Goal: Find specific page/section: Find specific page/section

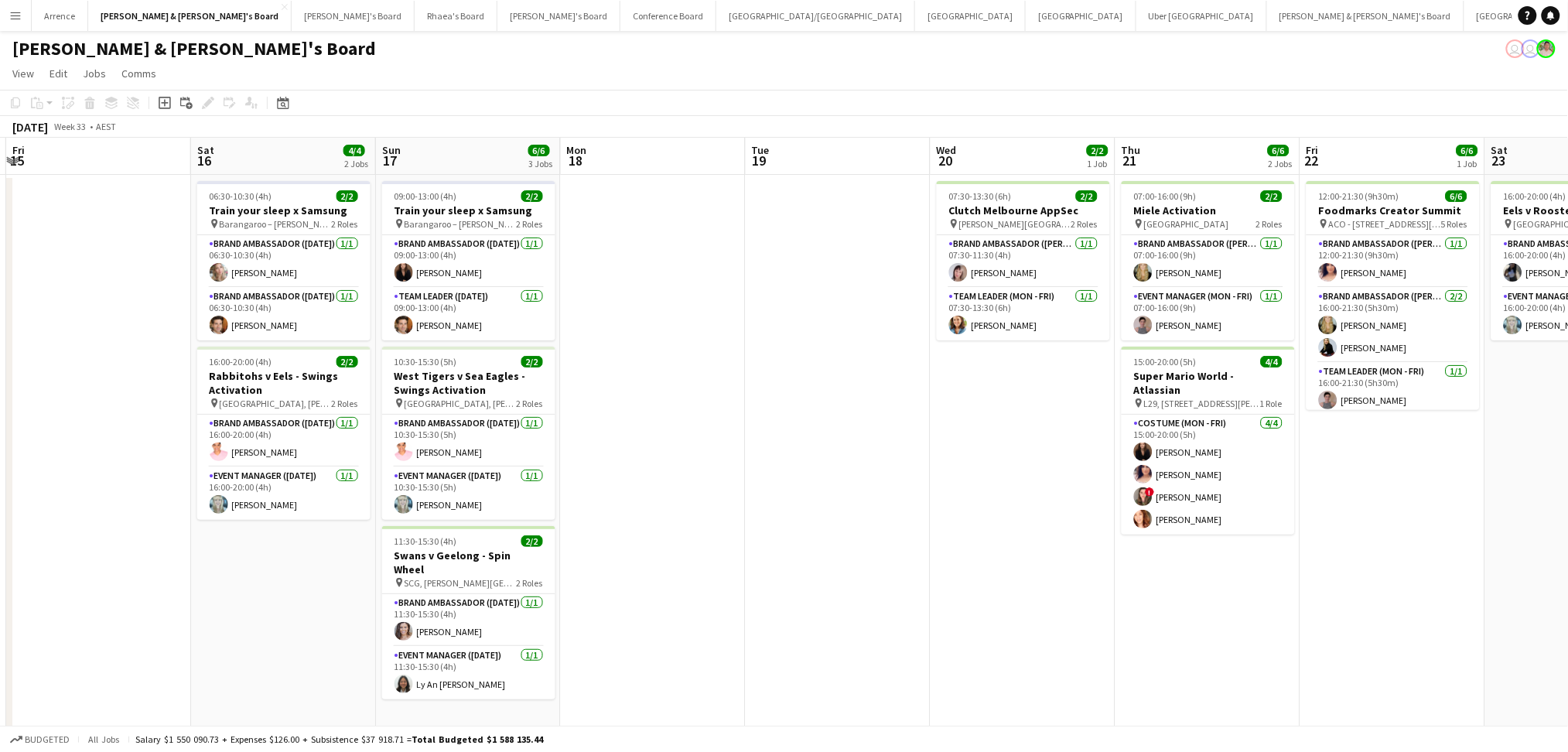
scroll to position [0, 667]
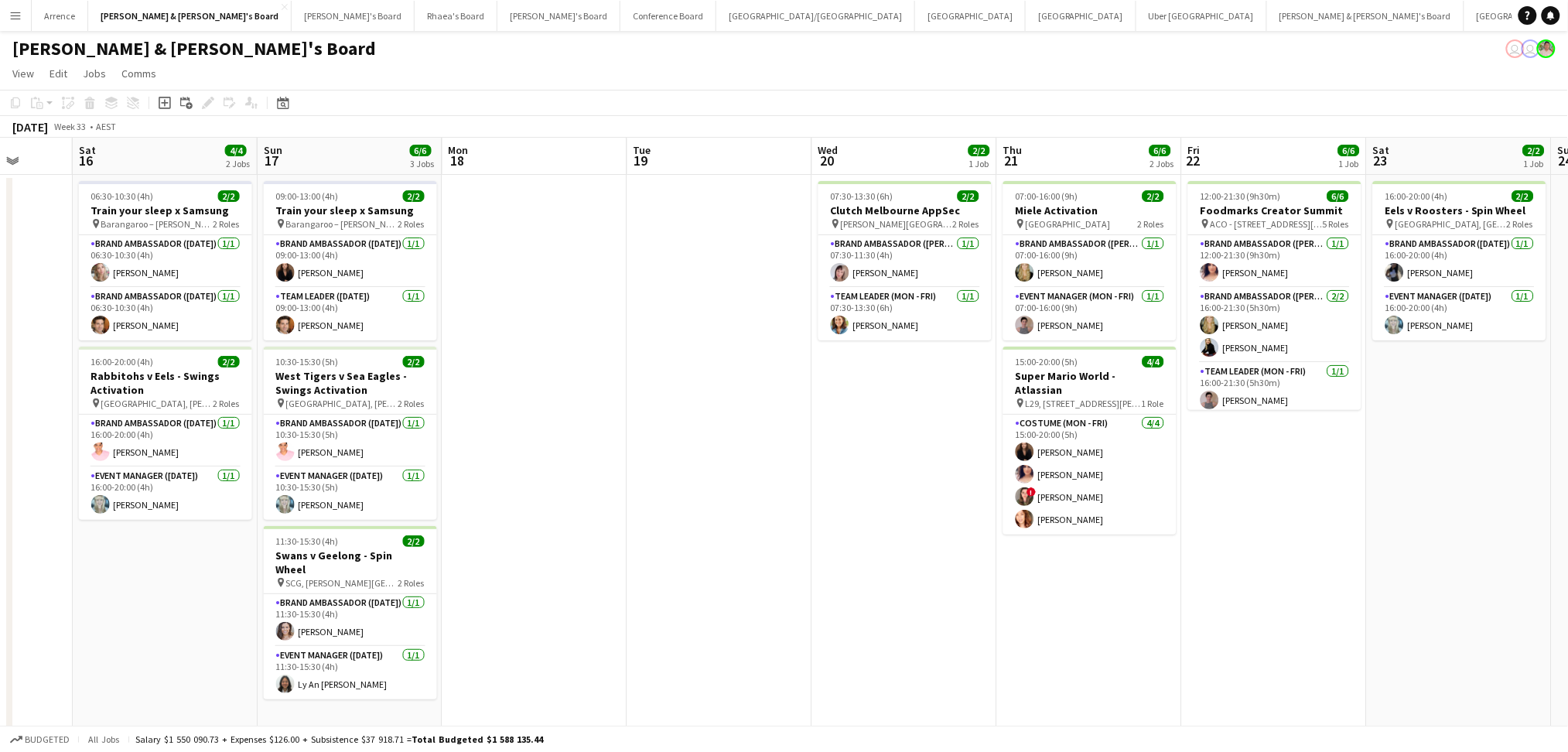
click at [369, 557] on app-calendar-viewport "Tue 12 4/4 2 Jobs Wed 13 13/13 2 Jobs Thu 14 Fri 15 Sat 16 4/4 2 Jobs Sun 17 6/…" at bounding box center [784, 532] width 1568 height 791
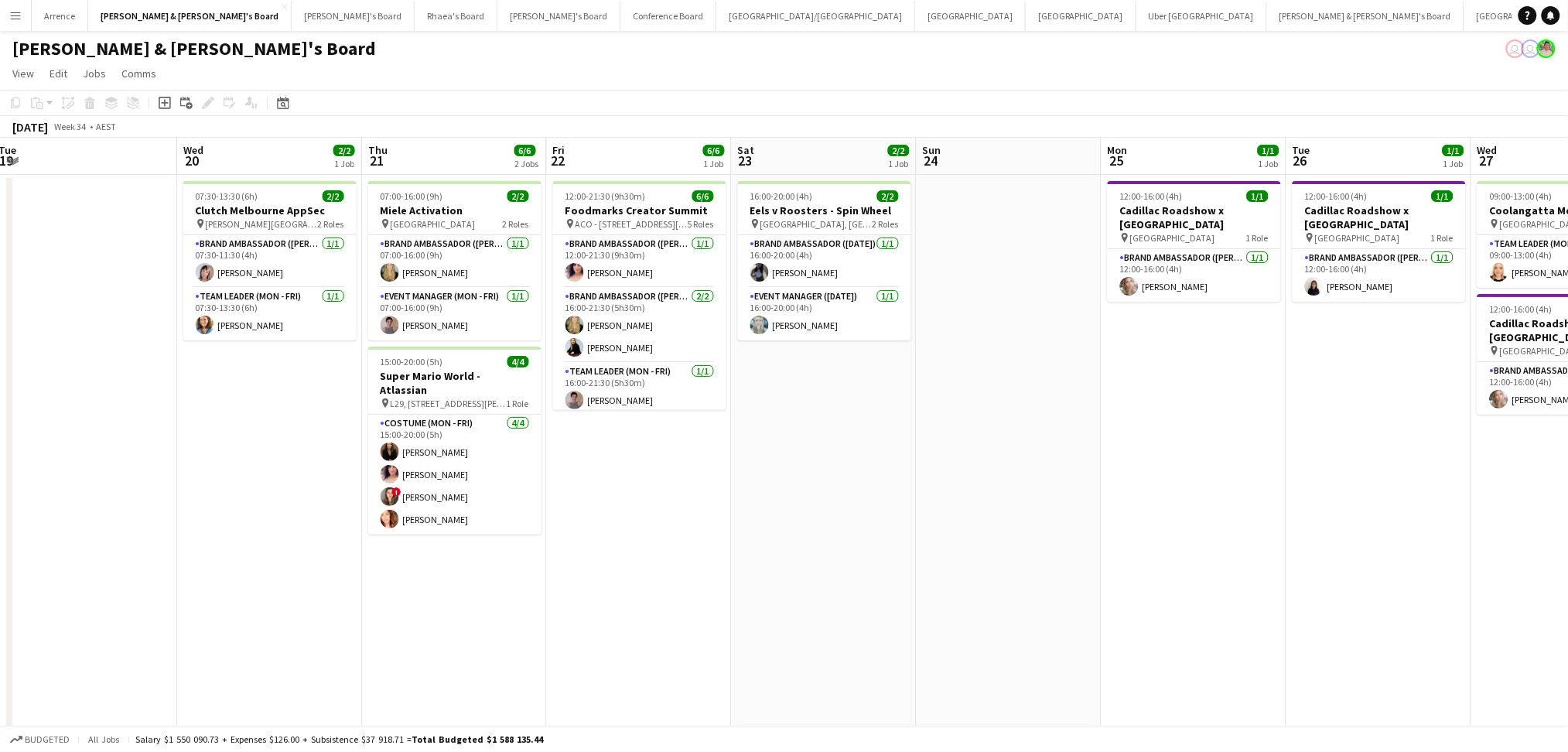
drag, startPoint x: 1098, startPoint y: 615, endPoint x: 454, endPoint y: 599, distance: 644.2
click at [452, 599] on app-calendar-viewport "Sat 16 4/4 2 Jobs Sun 17 6/6 3 Jobs Mon 18 Tue 19 Wed 20 2/2 1 Job Thu 21 6/6 2…" at bounding box center [784, 532] width 1568 height 791
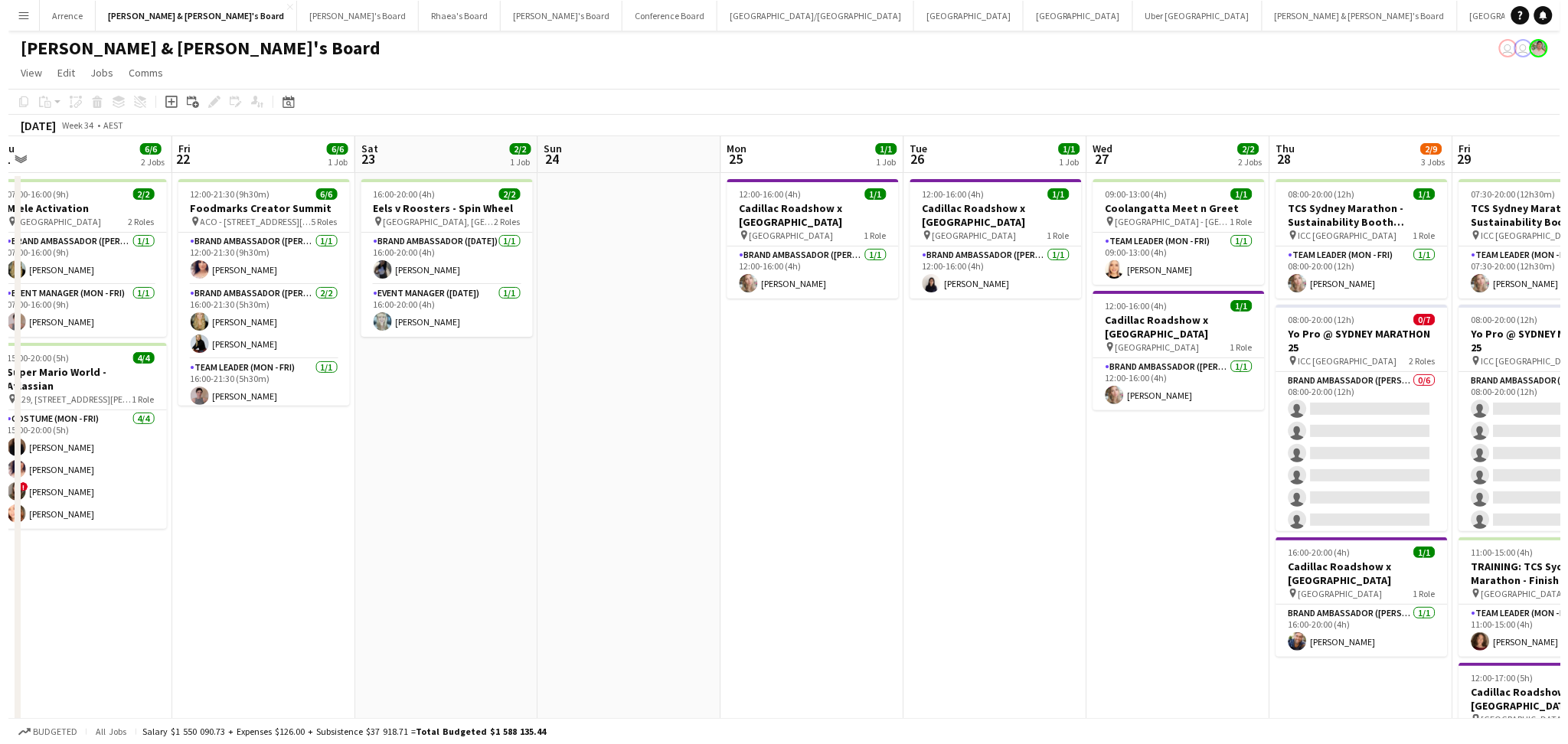
scroll to position [0, 692]
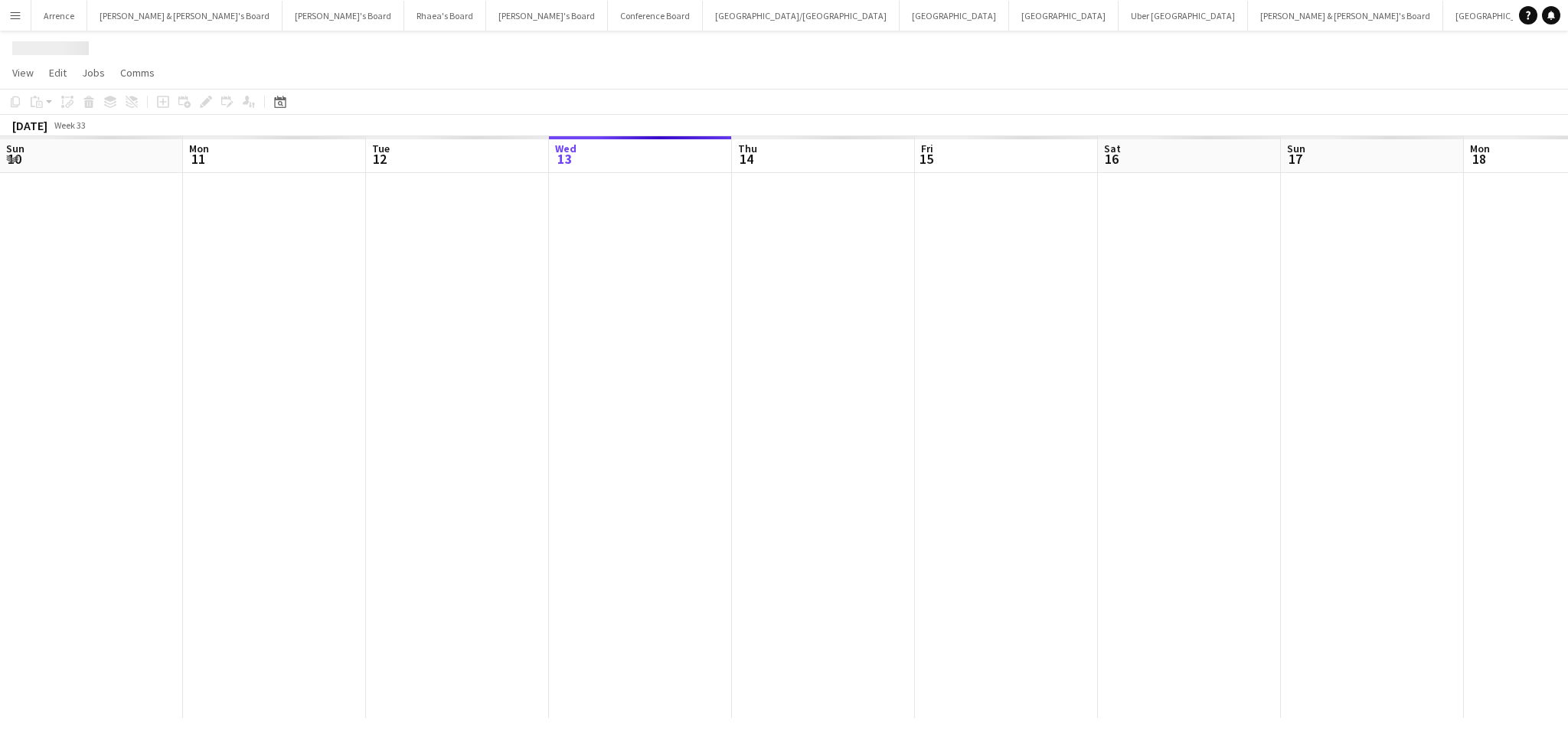
scroll to position [0, 365]
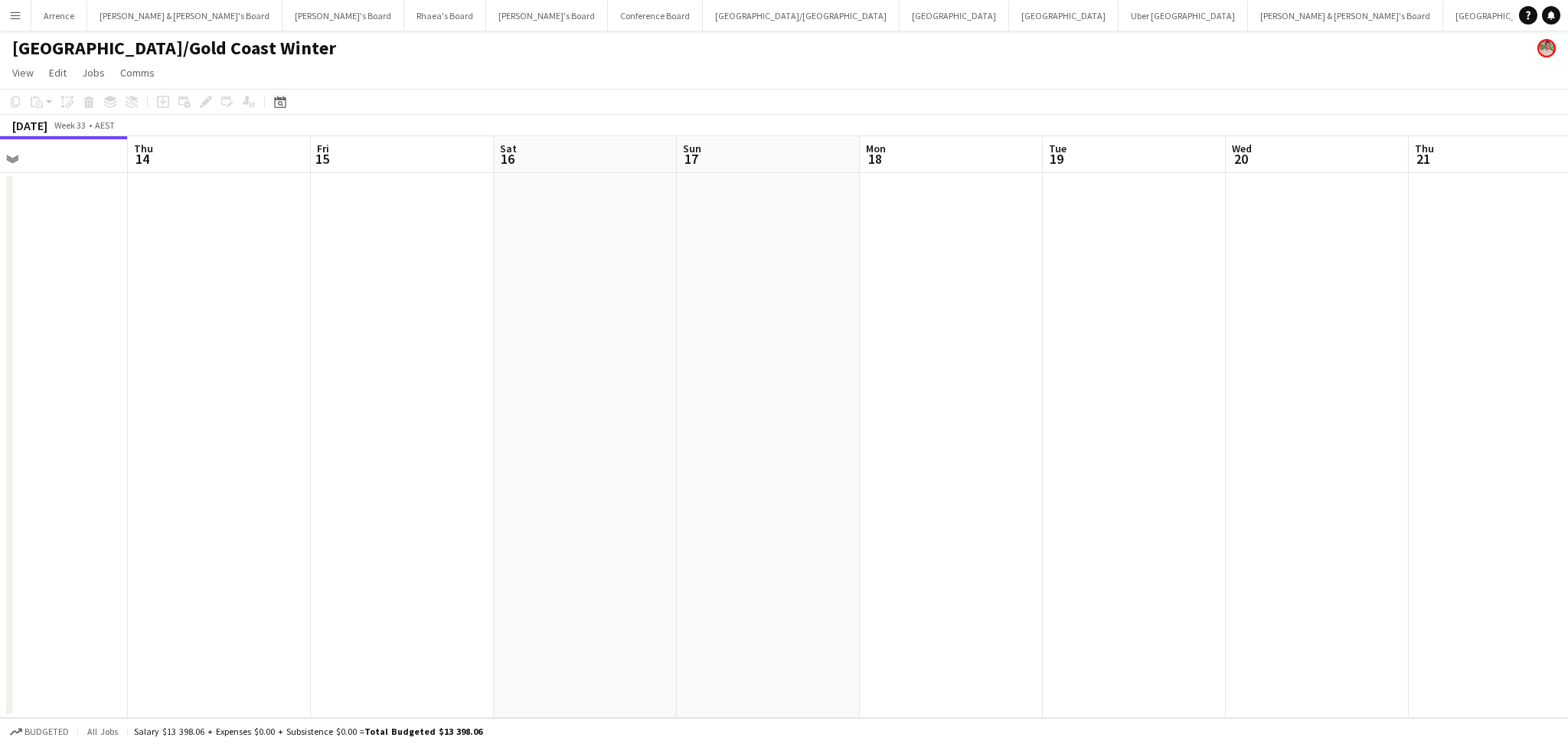
drag, startPoint x: 1020, startPoint y: 422, endPoint x: 416, endPoint y: 434, distance: 604.1
click at [416, 434] on app-calendar-viewport "Sun 10 Mon 11 Tue 12 Wed 13 Thu 14 Fri 15 Sat 16 Sun 17 Mon 18 Tue 19 Wed 20 Th…" at bounding box center [784, 426] width 1568 height 582
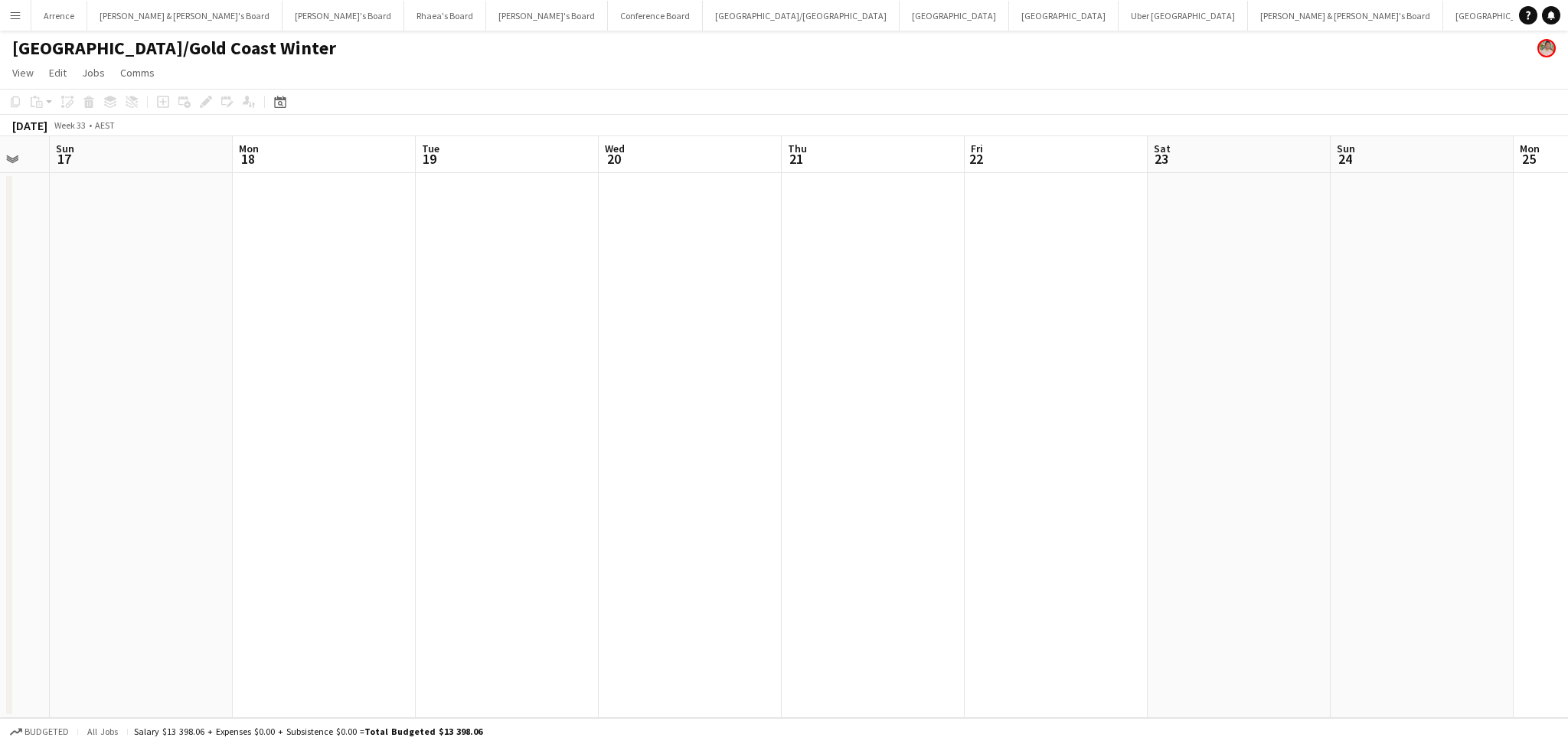
scroll to position [0, 552]
drag, startPoint x: 914, startPoint y: 485, endPoint x: 600, endPoint y: 507, distance: 314.8
click at [600, 507] on app-calendar-viewport "Thu 14 Fri 15 Sat 16 Sun 17 Mon 18 Tue 19 Wed 20 Thu 21 Fri 22 Sat 23 Sun 24 Mo…" at bounding box center [784, 426] width 1568 height 582
drag, startPoint x: 1073, startPoint y: 534, endPoint x: 617, endPoint y: 540, distance: 456.0
click at [636, 540] on app-calendar-viewport "Sat 16 Sun 17 Mon 18 Tue 19 Wed 20 Thu 21 Fri 22 Sat 23 Sun 24 Mon 25 Tue 26 We…" at bounding box center [784, 426] width 1568 height 582
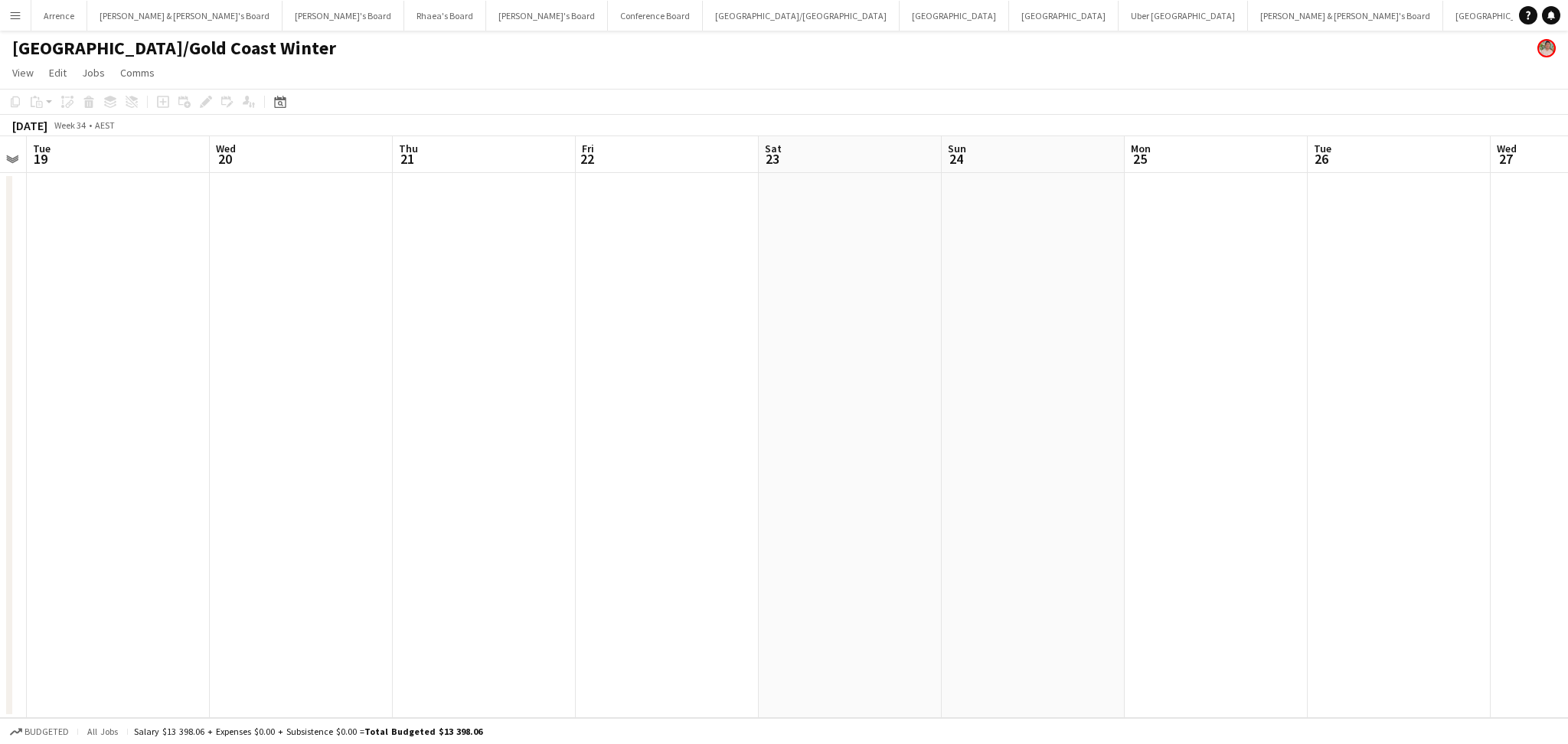
drag, startPoint x: 1062, startPoint y: 529, endPoint x: 613, endPoint y: 523, distance: 449.0
click at [613, 523] on app-calendar-viewport "Sat 16 Sun 17 Mon 18 Tue 19 Wed 20 Thu 21 Fri 22 Sat 23 Sun 24 Mon 25 Tue 26 We…" at bounding box center [784, 426] width 1568 height 582
click at [942, 517] on app-date-cell at bounding box center [1028, 445] width 183 height 545
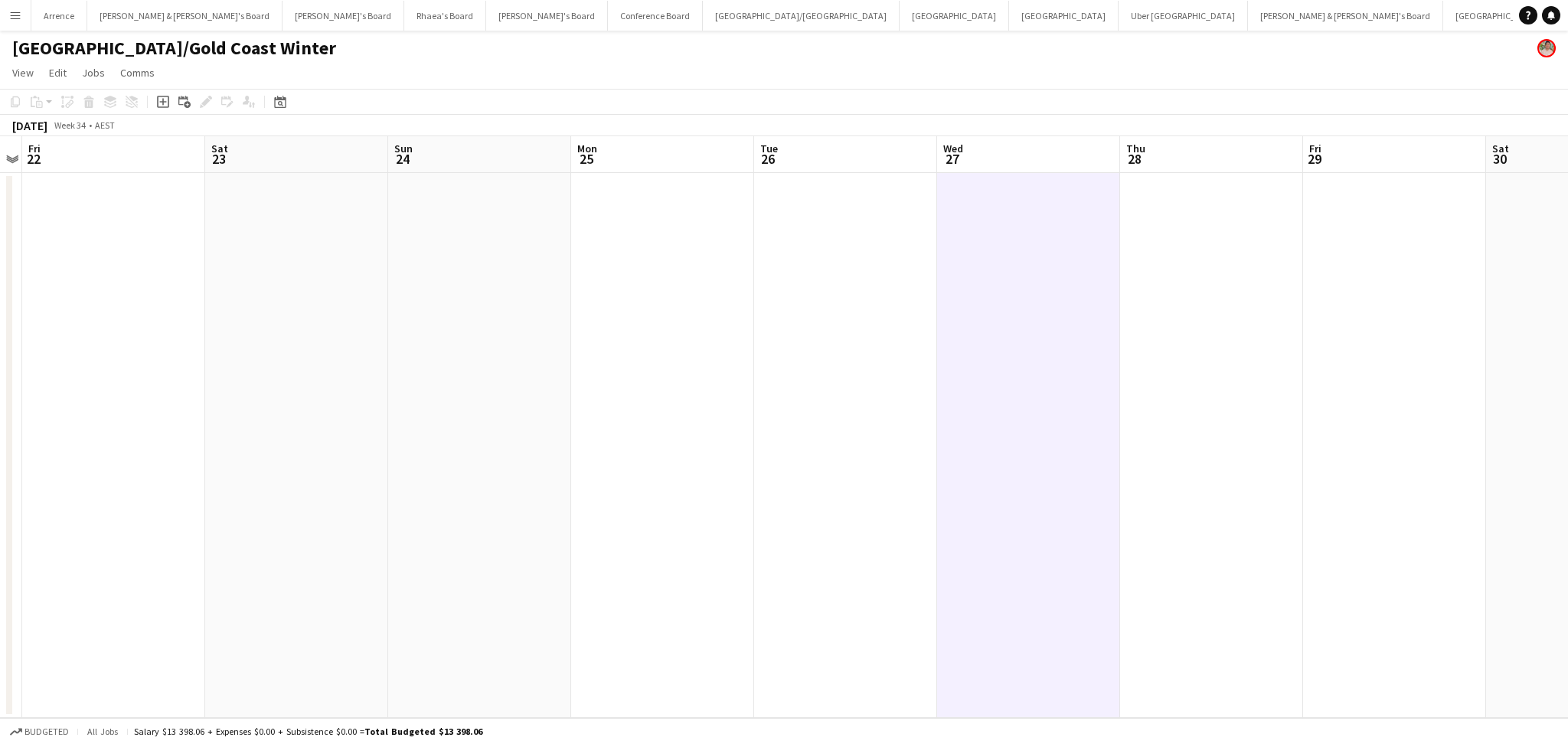
click at [1110, 435] on app-date-cell at bounding box center [1028, 445] width 183 height 545
